Goal: Task Accomplishment & Management: Manage account settings

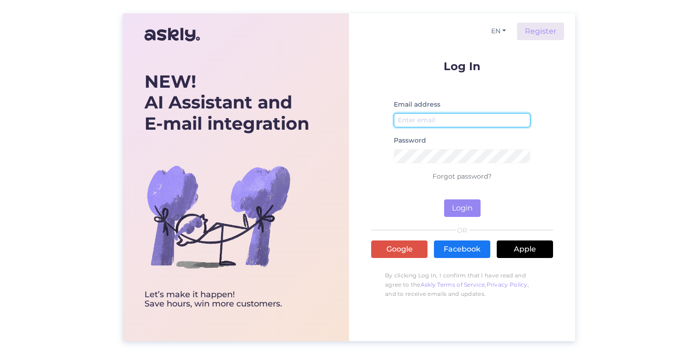
click at [413, 119] on input "email" at bounding box center [462, 120] width 137 height 14
type input "[EMAIL_ADDRESS][DOMAIN_NAME]"
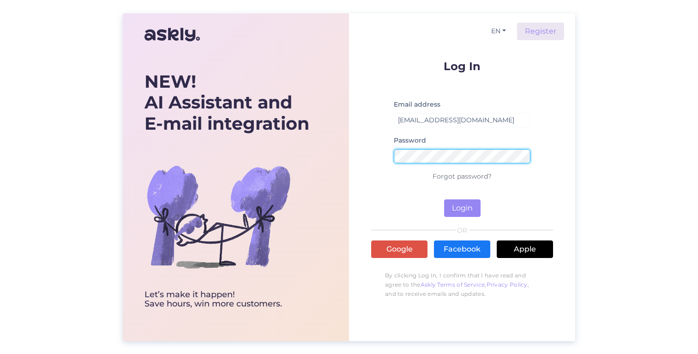
click at [462, 208] on button "Login" at bounding box center [462, 208] width 36 height 18
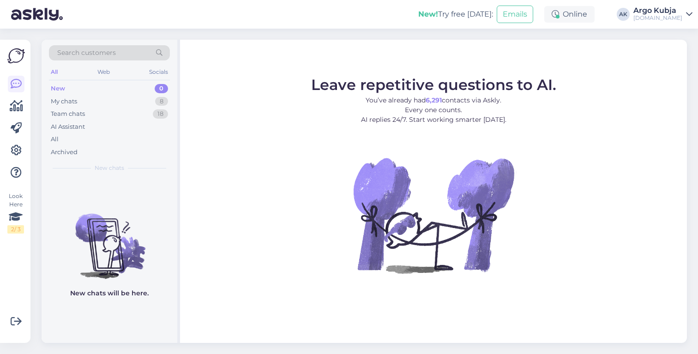
click at [687, 17] on icon at bounding box center [689, 14] width 6 height 7
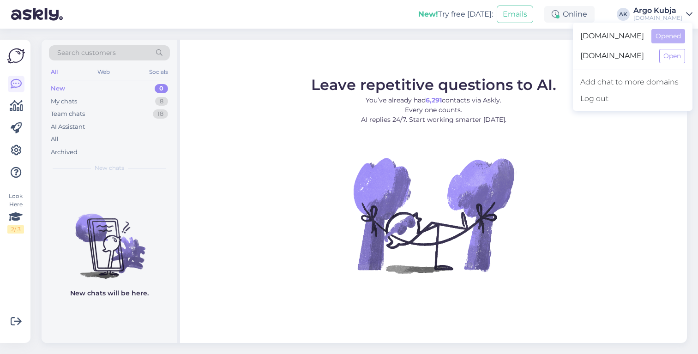
click at [687, 17] on icon at bounding box center [689, 14] width 6 height 7
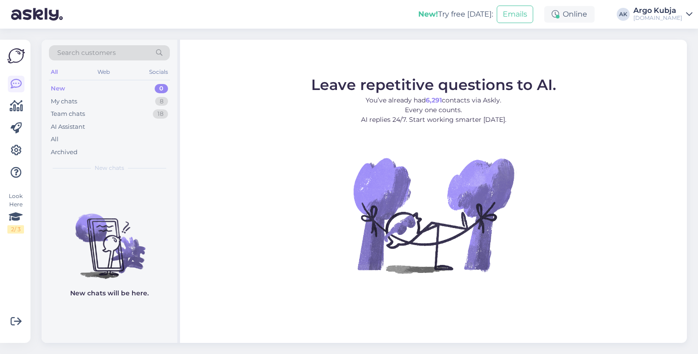
click at [17, 141] on div at bounding box center [16, 128] width 17 height 105
click at [14, 151] on icon at bounding box center [16, 150] width 11 height 11
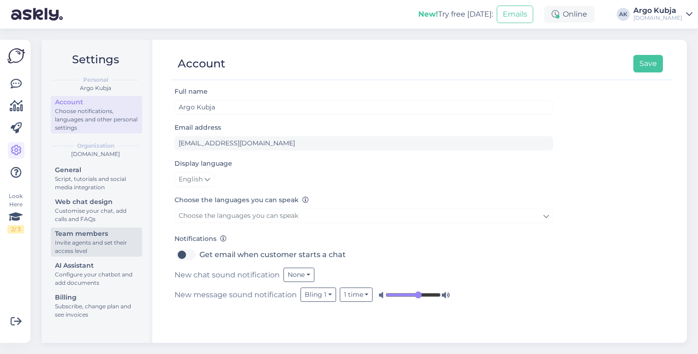
click at [81, 236] on div "Team members" at bounding box center [96, 234] width 83 height 10
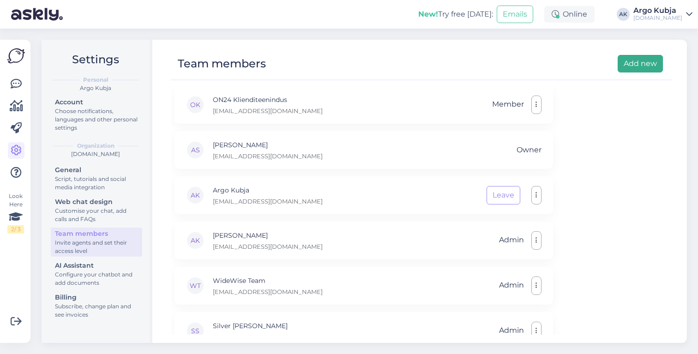
click at [638, 62] on button "Add new" at bounding box center [640, 64] width 45 height 18
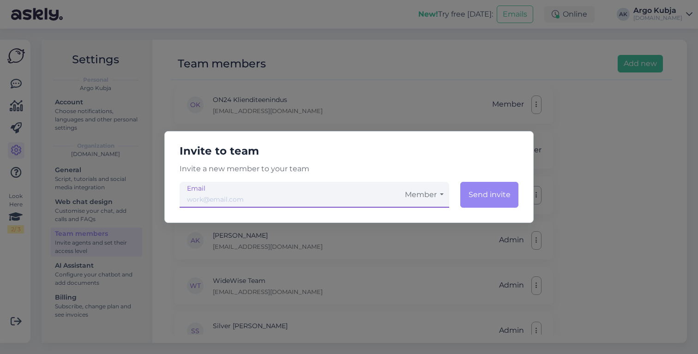
click at [242, 198] on input "email" at bounding box center [290, 195] width 220 height 26
type input "[PERSON_NAME][EMAIL_ADDRESS][DOMAIN_NAME]"
click at [437, 193] on button "Member" at bounding box center [424, 195] width 50 height 26
click at [423, 236] on link "Admin" at bounding box center [424, 243] width 50 height 23
click at [495, 195] on button "Send invite" at bounding box center [488, 195] width 59 height 26
